Goal: Find contact information: Find contact information

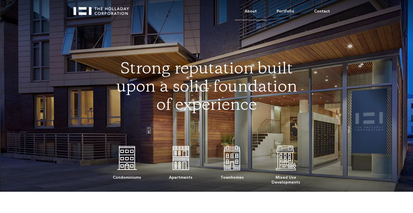
click at [258, 12] on link "About" at bounding box center [251, 11] width 32 height 17
click at [259, 15] on link "About" at bounding box center [251, 11] width 32 height 17
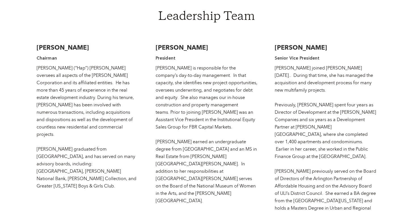
scroll to position [865, 0]
drag, startPoint x: 334, startPoint y: 24, endPoint x: 275, endPoint y: 26, distance: 59.5
click at [275, 43] on h3 "[PERSON_NAME]" at bounding box center [326, 47] width 102 height 9
copy h3 "[PERSON_NAME]"
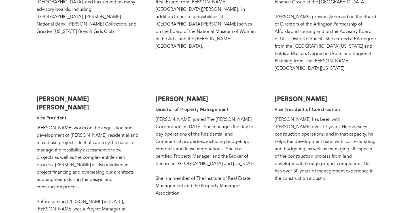
scroll to position [1023, 0]
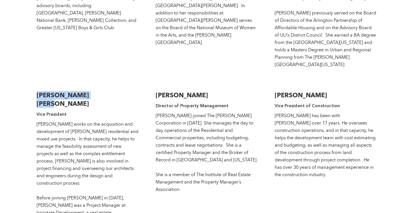
drag, startPoint x: 116, startPoint y: 52, endPoint x: 32, endPoint y: 52, distance: 83.9
copy h3 "[PERSON_NAME] [PERSON_NAME]"
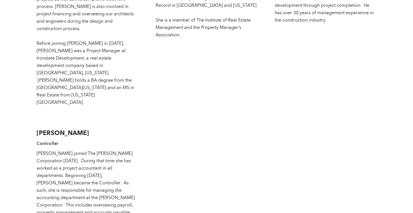
scroll to position [1182, 0]
